Goal: Task Accomplishment & Management: Manage account settings

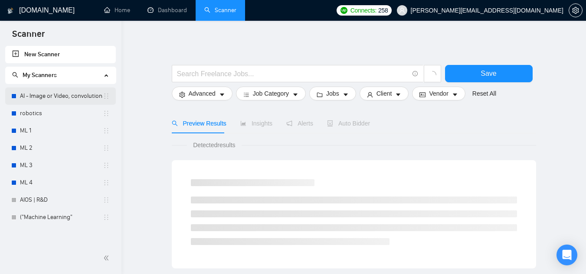
click at [66, 101] on link "AI - Image or Video, convolutional" at bounding box center [61, 96] width 83 height 17
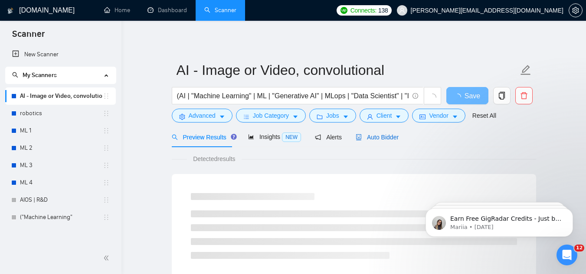
click at [362, 135] on span "Auto Bidder" at bounding box center [376, 137] width 43 height 7
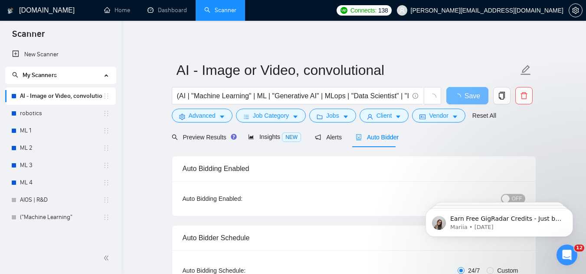
checkbox input "true"
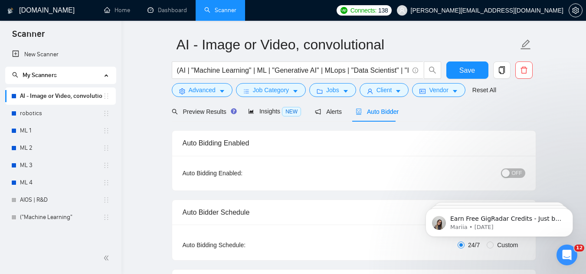
click at [511, 170] on button "OFF" at bounding box center [513, 174] width 24 height 10
click at [463, 72] on span "Save" at bounding box center [467, 70] width 16 height 11
click at [59, 118] on link "robotics" at bounding box center [61, 113] width 83 height 17
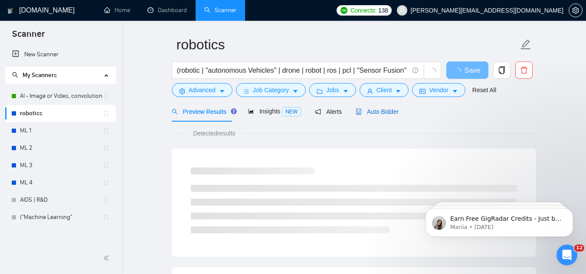
click at [371, 111] on span "Auto Bidder" at bounding box center [376, 111] width 43 height 7
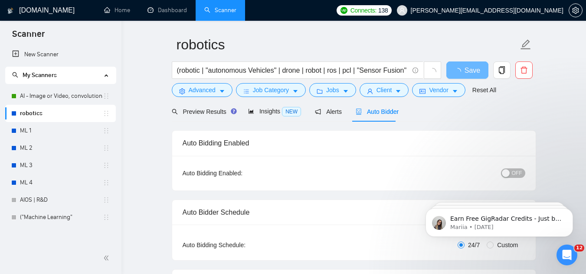
click at [521, 174] on span "OFF" at bounding box center [517, 174] width 10 height 10
click at [569, 250] on icon "Open Intercom Messenger" at bounding box center [565, 254] width 14 height 14
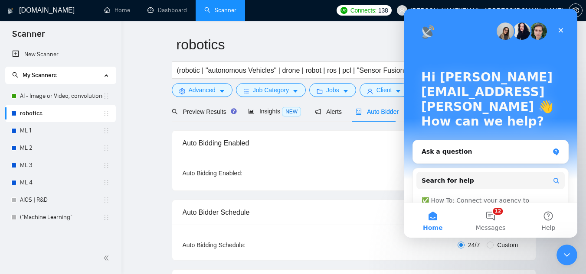
click at [345, 183] on div "Auto Bidding Enabled: ON" at bounding box center [353, 173] width 363 height 35
click at [564, 31] on div "Close" at bounding box center [561, 31] width 16 height 16
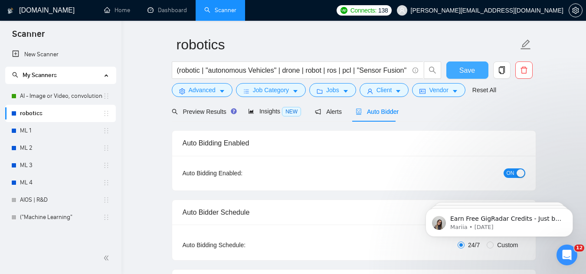
click at [472, 68] on span "Save" at bounding box center [467, 70] width 16 height 11
click at [39, 196] on link "AIOS | R&D" at bounding box center [61, 200] width 83 height 17
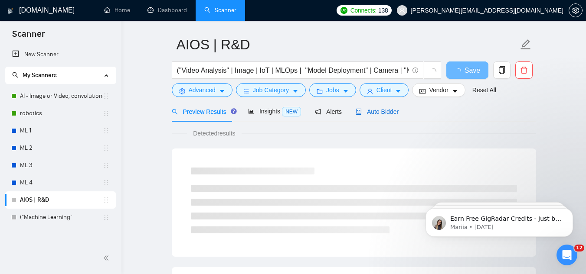
click at [378, 112] on span "Auto Bidder" at bounding box center [376, 111] width 43 height 7
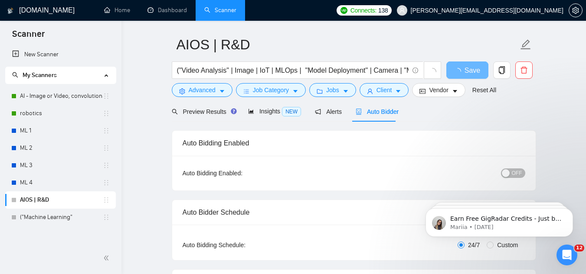
click at [512, 174] on button "OFF" at bounding box center [513, 174] width 24 height 10
click at [470, 68] on span "Save" at bounding box center [467, 70] width 16 height 11
click at [56, 128] on link "ML 1" at bounding box center [61, 130] width 83 height 17
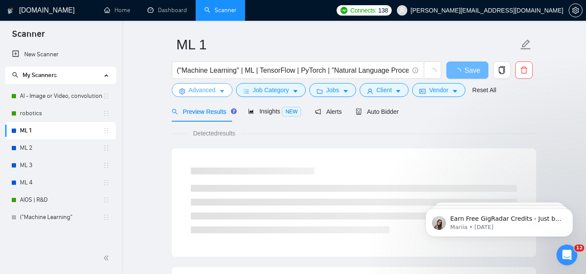
click at [215, 93] on button "Advanced" at bounding box center [202, 90] width 61 height 14
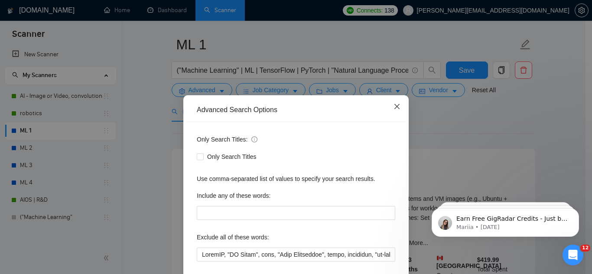
click at [397, 110] on icon "close" at bounding box center [397, 106] width 7 height 7
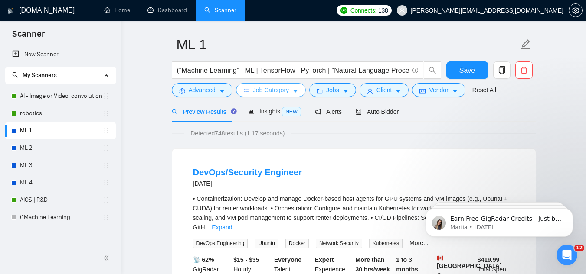
click at [295, 91] on icon "caret-down" at bounding box center [295, 92] width 4 height 3
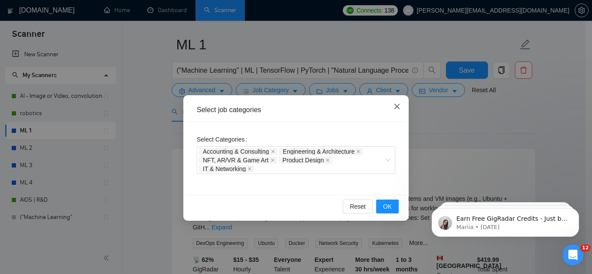
click at [398, 107] on icon "close" at bounding box center [397, 106] width 5 height 5
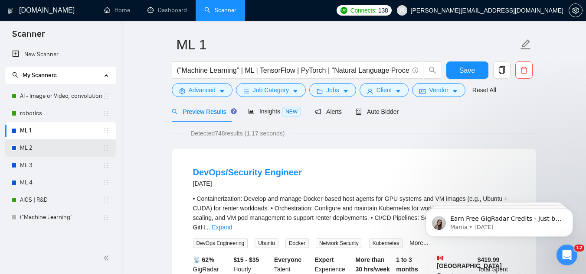
click at [51, 147] on link "ML 2" at bounding box center [61, 148] width 83 height 17
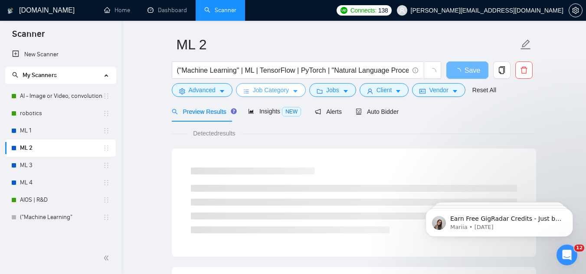
click at [274, 89] on span "Job Category" at bounding box center [271, 90] width 36 height 10
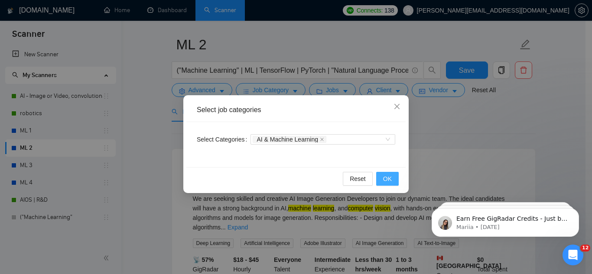
click at [384, 180] on span "OK" at bounding box center [387, 179] width 9 height 10
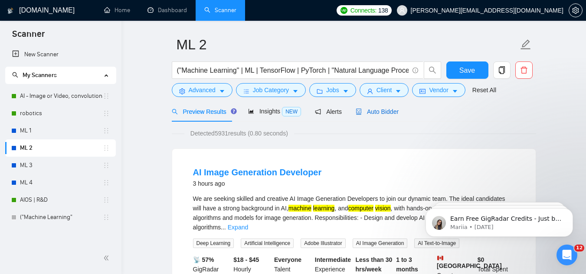
click at [369, 114] on span "Auto Bidder" at bounding box center [376, 111] width 43 height 7
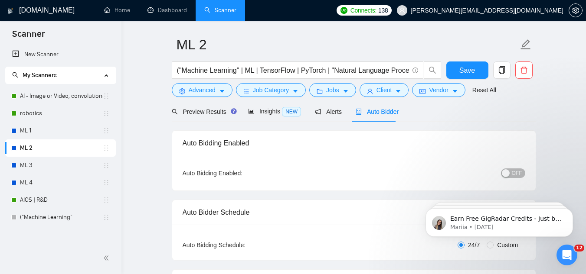
checkbox input "true"
click at [518, 167] on div "OFF" at bounding box center [468, 173] width 114 height 14
click at [517, 169] on span "OFF" at bounding box center [517, 174] width 10 height 10
drag, startPoint x: 470, startPoint y: 70, endPoint x: 20, endPoint y: 0, distance: 455.4
click at [470, 70] on span "Save" at bounding box center [467, 70] width 16 height 11
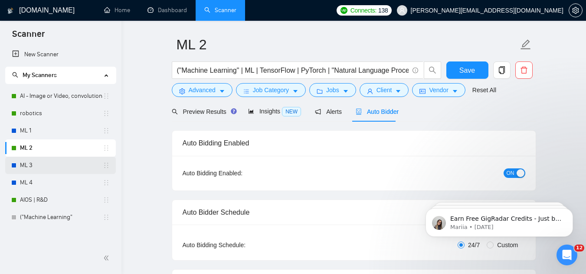
click at [64, 162] on link "ML 3" at bounding box center [61, 165] width 83 height 17
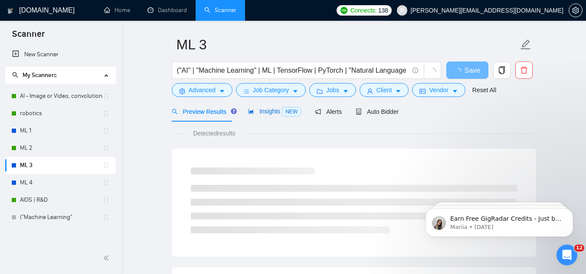
click at [264, 113] on span "Insights NEW" at bounding box center [274, 111] width 53 height 7
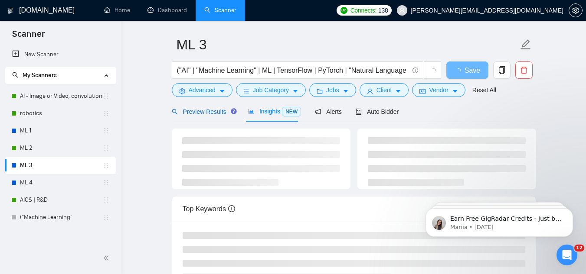
click at [218, 111] on span "Preview Results" at bounding box center [203, 111] width 62 height 7
